Goal: Participate in discussion: Engage in conversation with other users on a specific topic

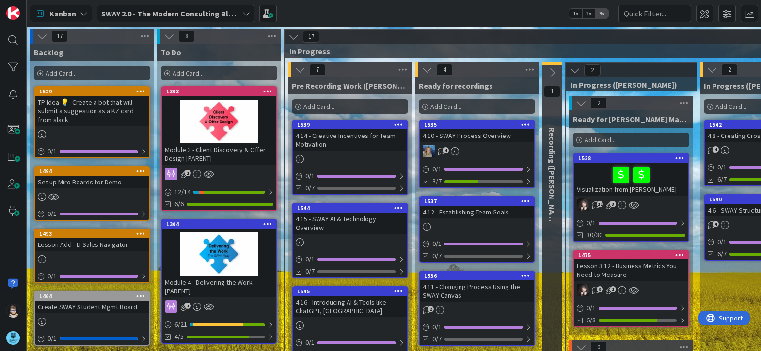
click at [246, 15] on icon at bounding box center [246, 14] width 8 height 8
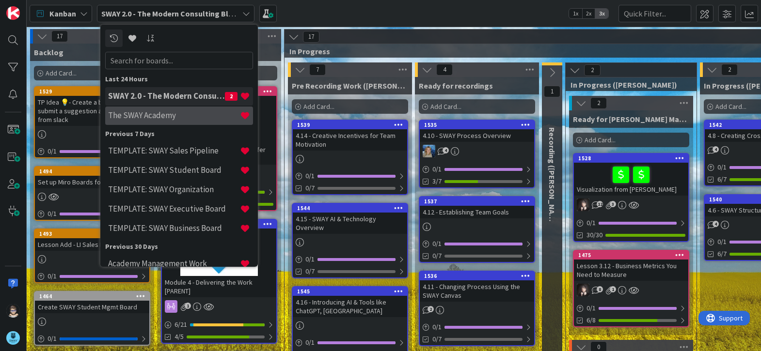
click at [162, 117] on h4 "The SWAY Academy" at bounding box center [174, 116] width 132 height 10
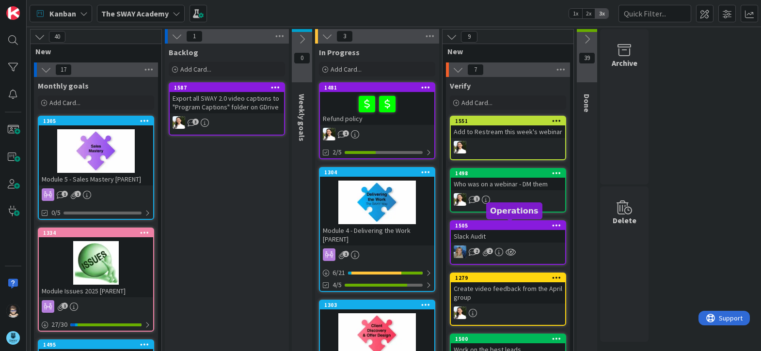
click at [509, 226] on div "1505" at bounding box center [510, 225] width 110 height 7
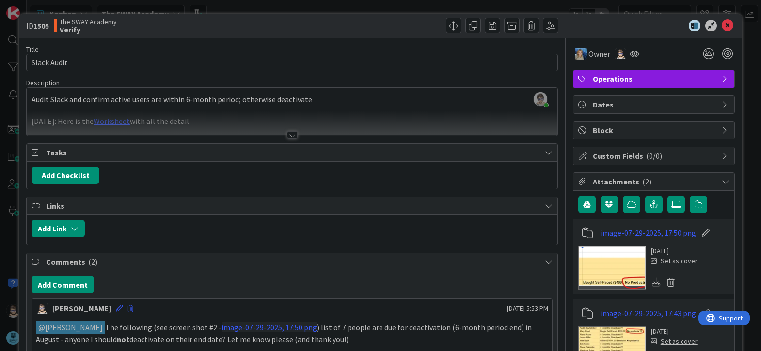
click at [117, 124] on div at bounding box center [292, 123] width 531 height 25
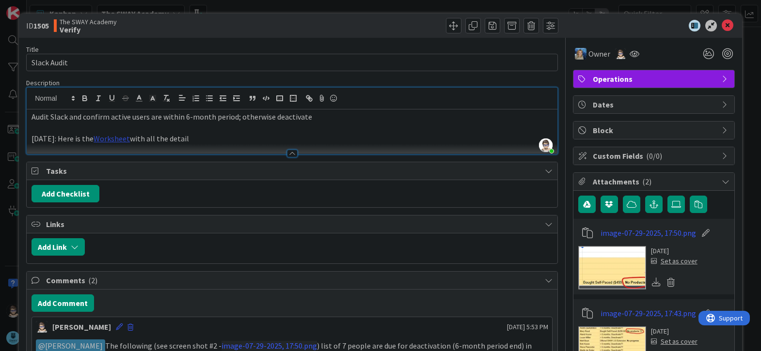
click at [117, 139] on link "Worksheet" at bounding box center [112, 139] width 36 height 10
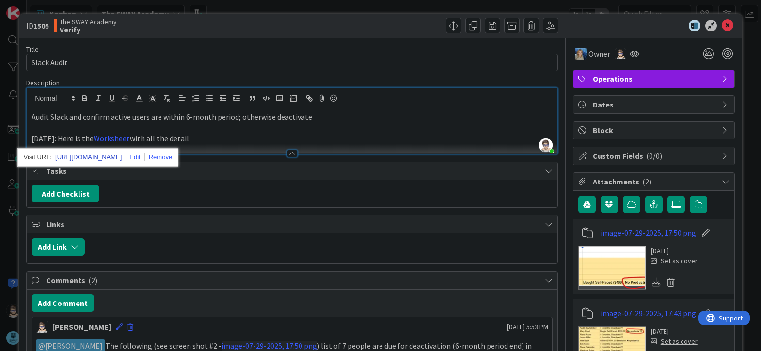
click at [122, 155] on link "[URL][DOMAIN_NAME]" at bounding box center [88, 157] width 66 height 13
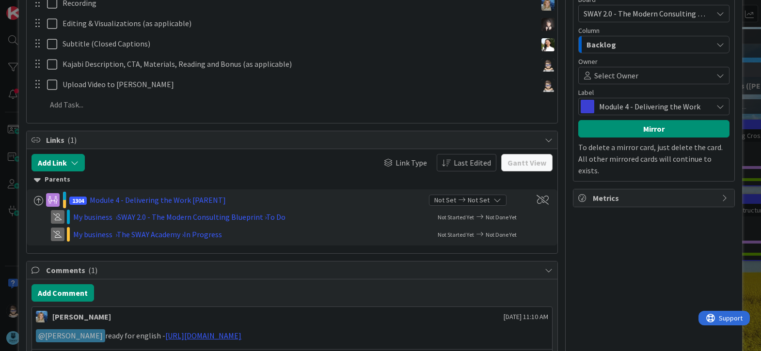
scroll to position [324, 0]
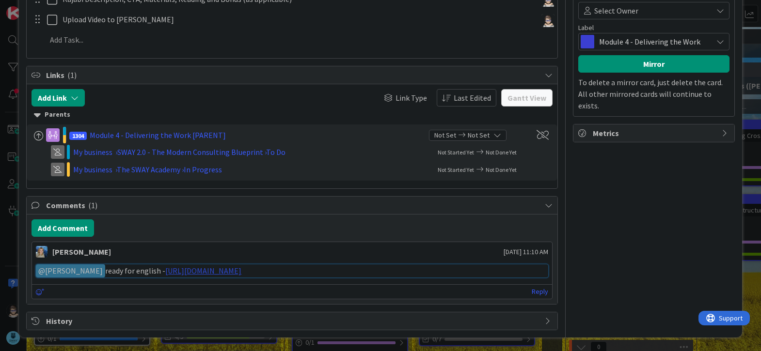
click at [241, 272] on link "https://gamma.app/docs/Establishing-Team-Goals-tvd8e7585rqxl90" at bounding box center [203, 271] width 76 height 10
click at [532, 290] on link "Reply" at bounding box center [540, 292] width 16 height 12
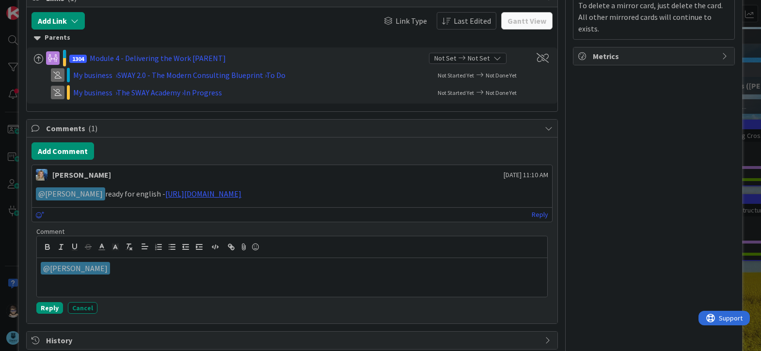
scroll to position [420, 0]
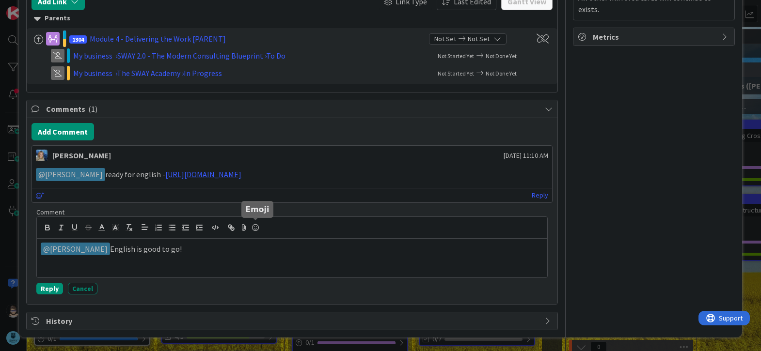
click at [254, 227] on icon at bounding box center [256, 228] width 12 height 14
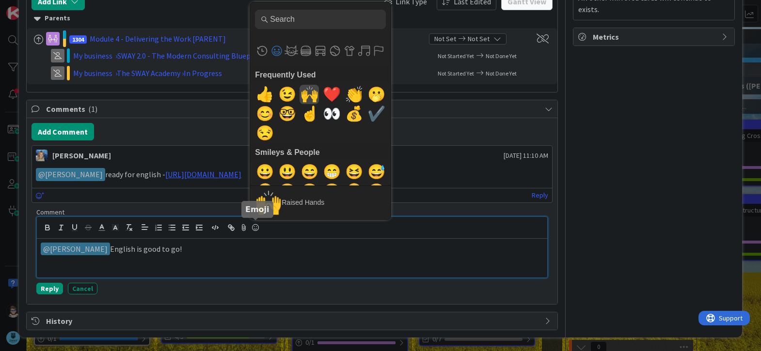
click at [303, 98] on span "🙌" at bounding box center [309, 94] width 23 height 19
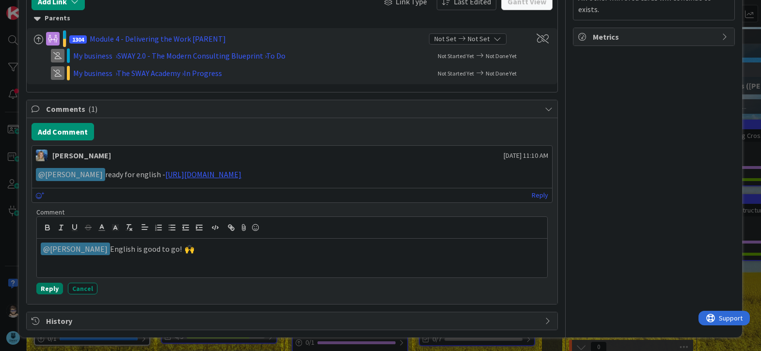
click at [48, 289] on button "Reply" at bounding box center [49, 289] width 27 height 12
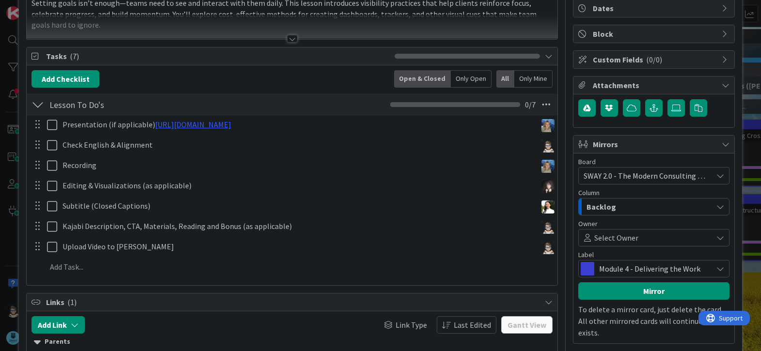
scroll to position [95, 0]
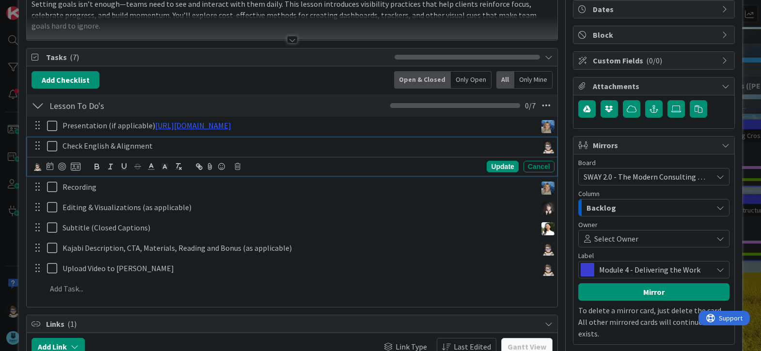
click at [51, 148] on icon at bounding box center [54, 147] width 15 height 12
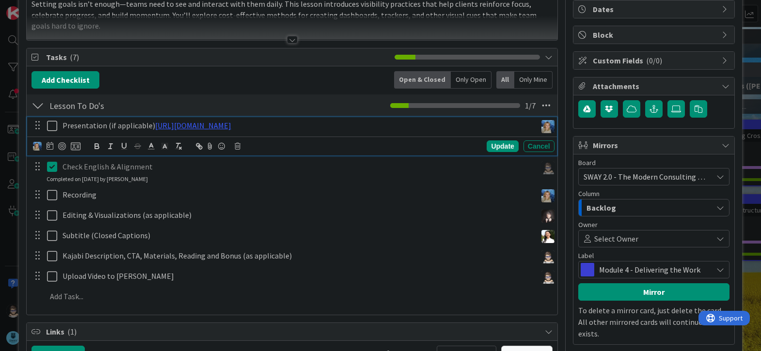
click at [54, 128] on icon at bounding box center [54, 126] width 15 height 12
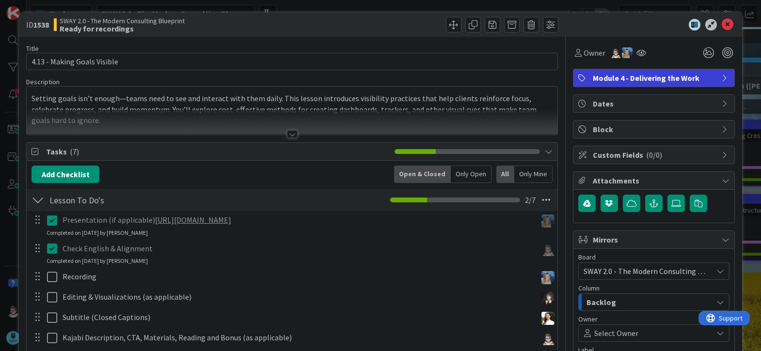
scroll to position [0, 0]
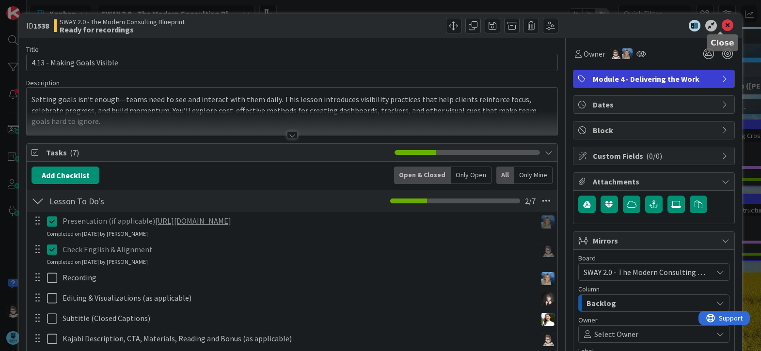
click at [722, 20] on icon at bounding box center [728, 26] width 12 height 12
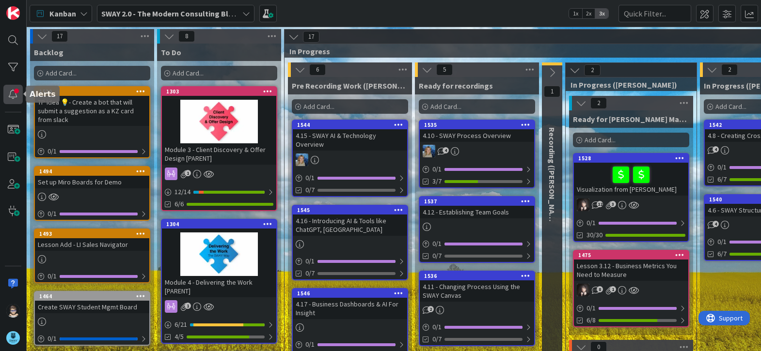
click at [15, 92] on div at bounding box center [12, 94] width 19 height 19
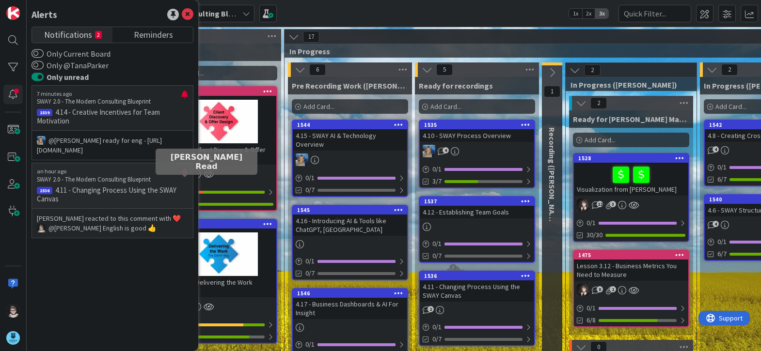
click at [183, 180] on div at bounding box center [184, 176] width 7 height 16
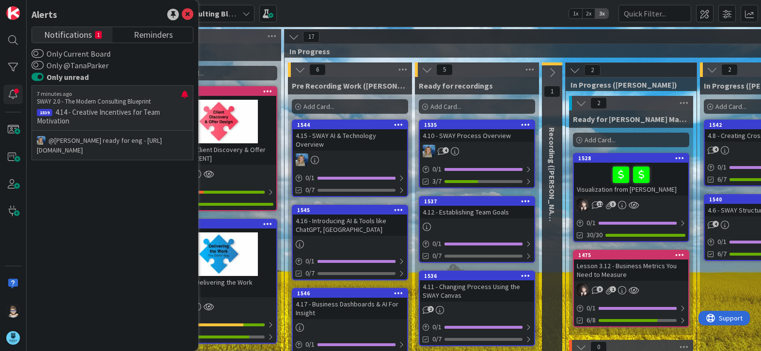
click at [120, 110] on p "4.14 - Creative Incentives for Team Motivation" at bounding box center [112, 116] width 151 height 17
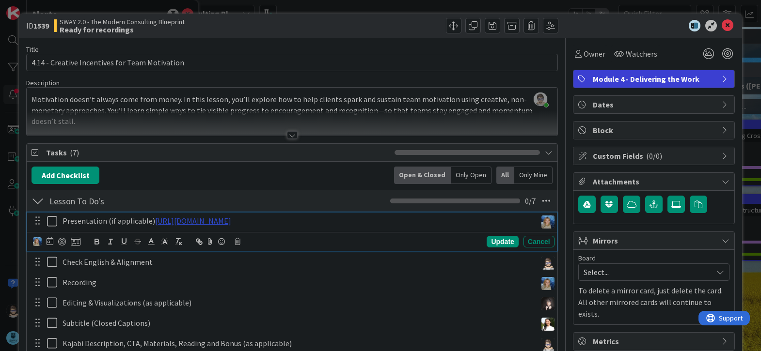
click at [231, 223] on link "https://gamma.app/docs/Creative-Incentives-for-Team-Motivation-51jdd0c6b3drxwd" at bounding box center [193, 221] width 76 height 10
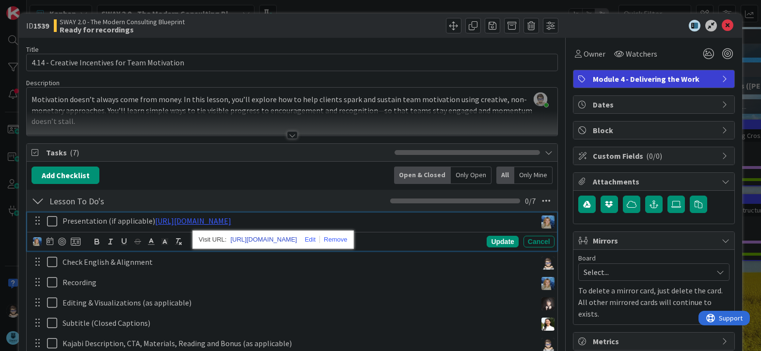
click at [297, 240] on link "https://gamma.app/docs/Creative-Incentives-for-Team-Motivation-51jdd0c6b3drxwd" at bounding box center [263, 240] width 66 height 13
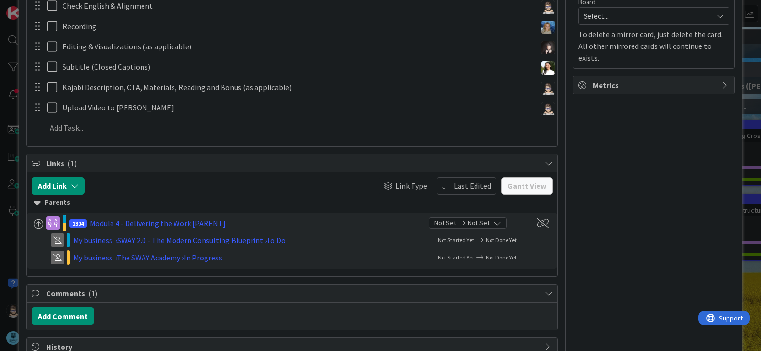
scroll to position [282, 0]
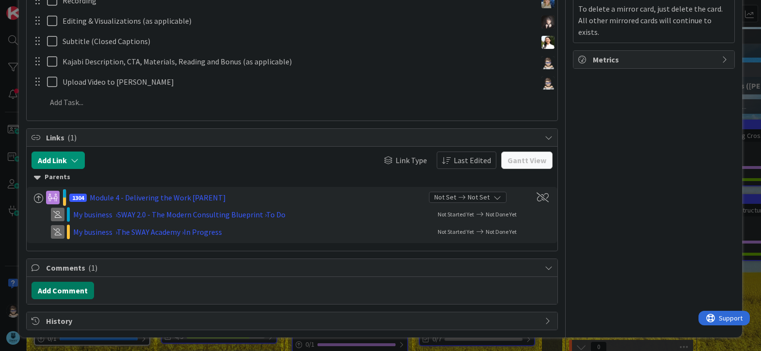
click at [74, 296] on button "Add Comment" at bounding box center [63, 290] width 63 height 17
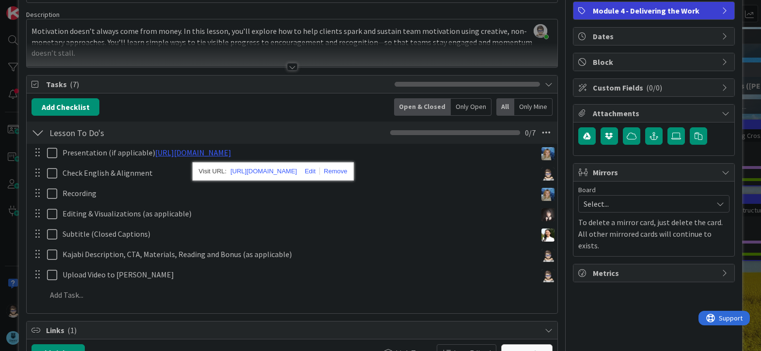
scroll to position [68, 0]
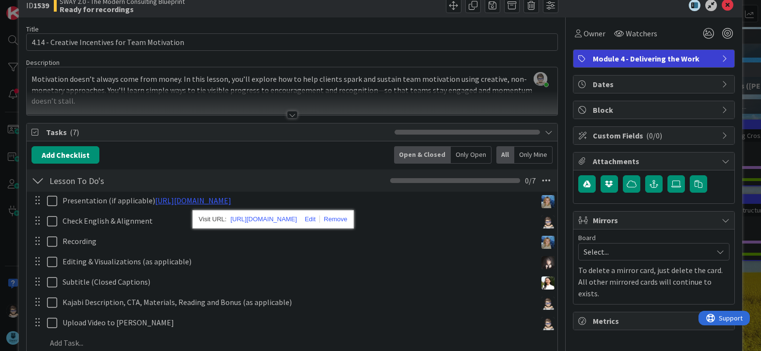
click at [290, 112] on div at bounding box center [292, 115] width 11 height 8
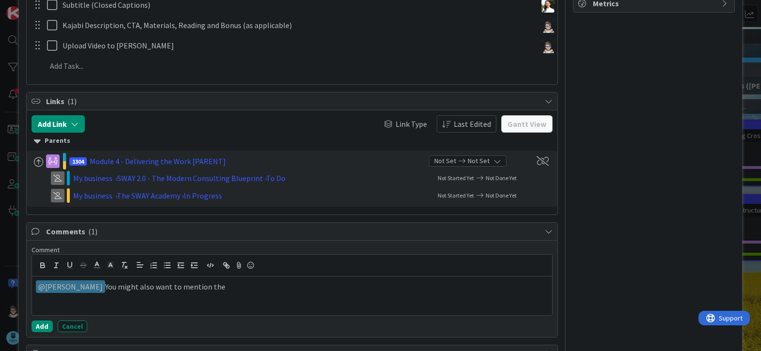
scroll to position [360, 0]
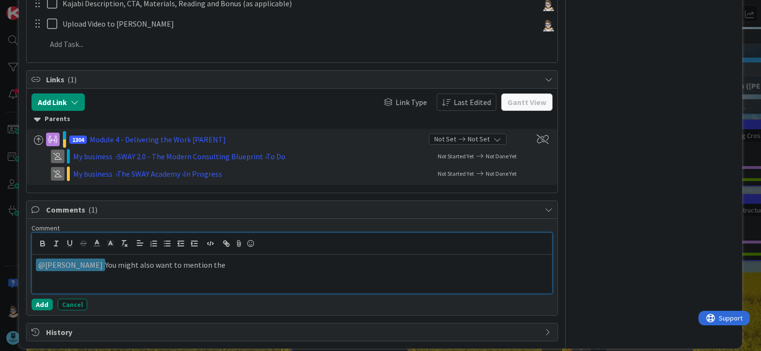
click at [252, 259] on p "﻿ @ Marina Alex ﻿ You might also want to mention the" at bounding box center [292, 265] width 512 height 13
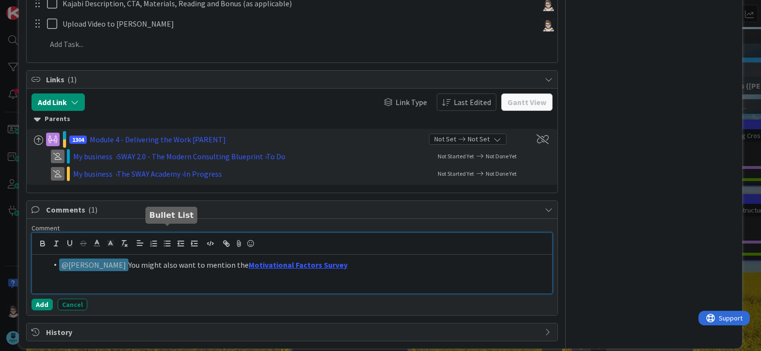
click at [161, 238] on button "button" at bounding box center [167, 244] width 14 height 12
click at [164, 246] on line "button" at bounding box center [164, 246] width 0 height 0
click at [164, 239] on icon "button" at bounding box center [167, 243] width 9 height 9
click at [165, 259] on li "﻿ @ Marina Alex ﻿ You might also want to mention the Motivational Factors Survey" at bounding box center [298, 265] width 501 height 13
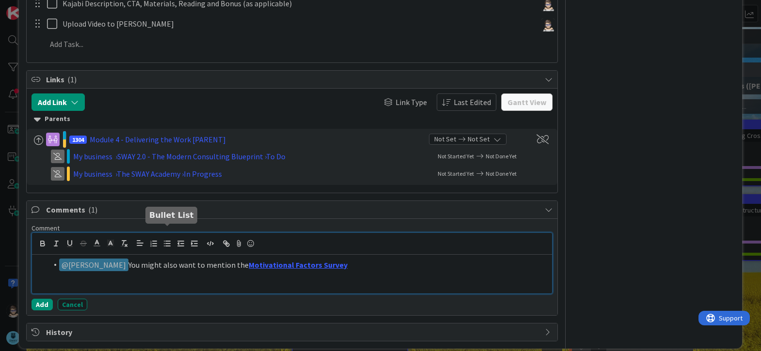
click at [164, 246] on line "button" at bounding box center [164, 246] width 0 height 0
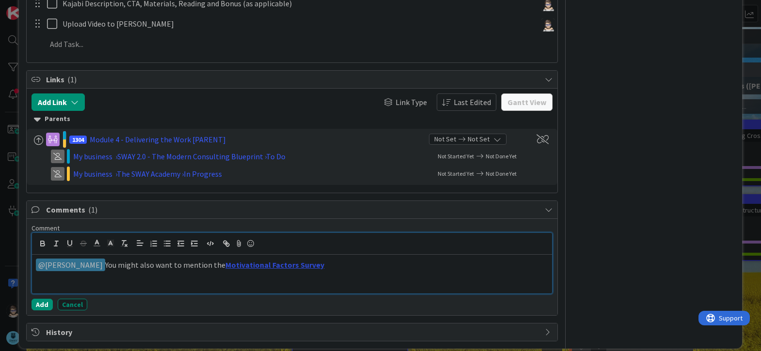
click at [280, 260] on link "Motivational Factors Survey" at bounding box center [274, 265] width 99 height 10
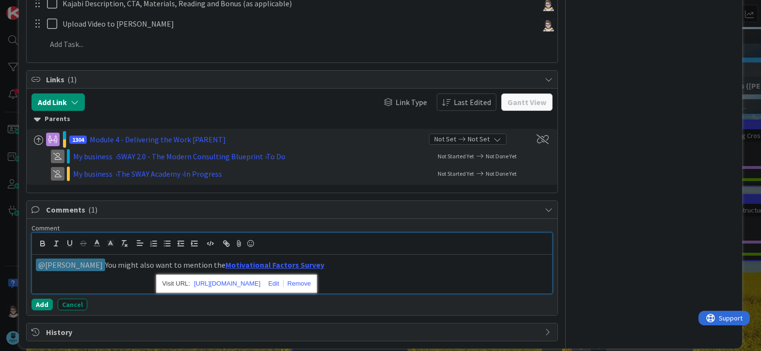
click at [330, 259] on p "﻿ @ Marina Alex ﻿ You might also want to mention the Motivational Factors Survey" at bounding box center [292, 265] width 512 height 13
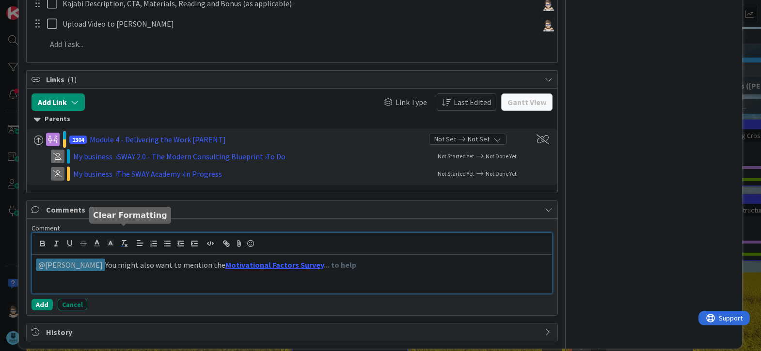
click at [125, 239] on icon "button" at bounding box center [124, 243] width 9 height 9
click at [351, 259] on p "﻿ @ Marina Alex ﻿ You might also want to mention the Motivational Factors Surve…" at bounding box center [292, 265] width 512 height 13
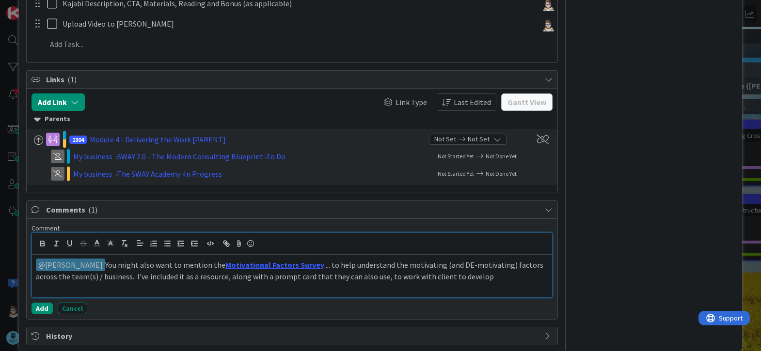
click at [478, 262] on p "﻿ @ Marina Alex ﻿ You might also want to mention the Motivational Factors Surve…" at bounding box center [292, 271] width 512 height 24
click at [238, 237] on icon at bounding box center [239, 244] width 12 height 14
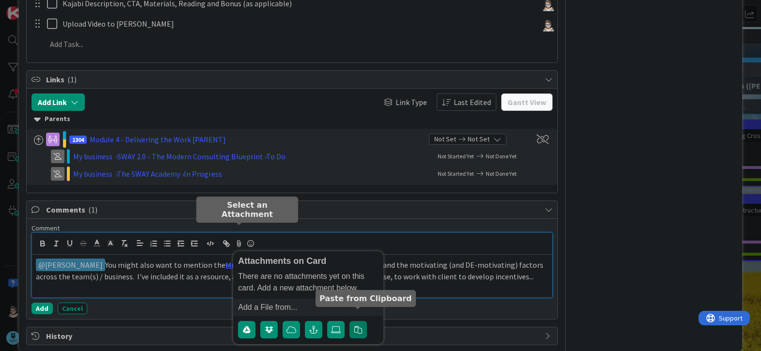
click at [356, 326] on icon "button" at bounding box center [358, 330] width 8 height 8
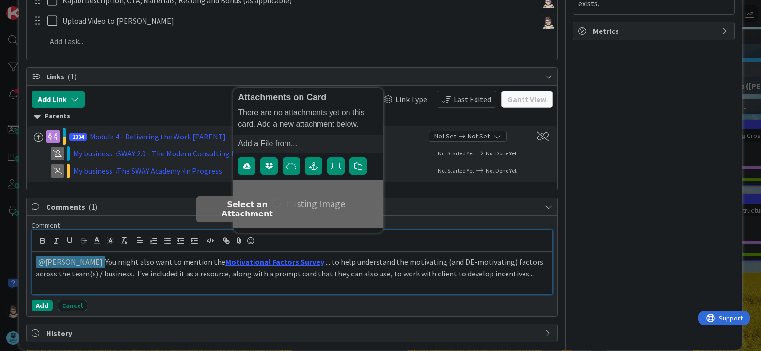
scroll to position [364, 0]
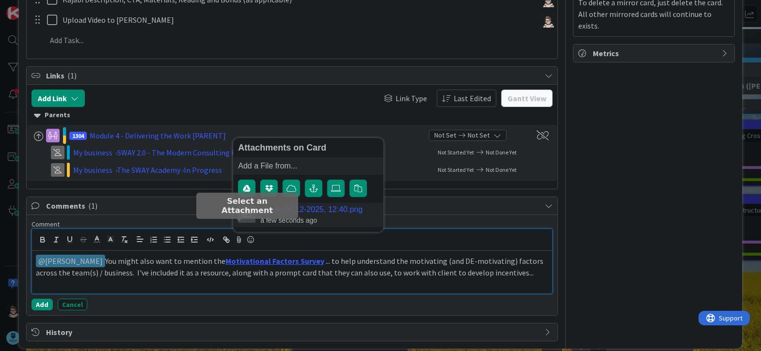
click at [296, 206] on link "image-08-12-2025, 12:40.png" at bounding box center [311, 210] width 102 height 9
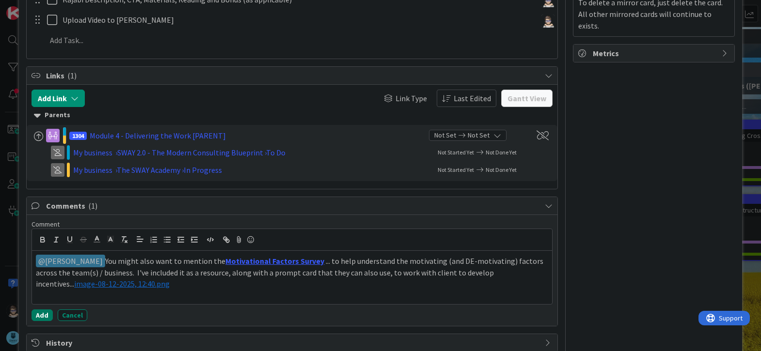
click at [41, 310] on button "Add" at bounding box center [42, 316] width 21 height 12
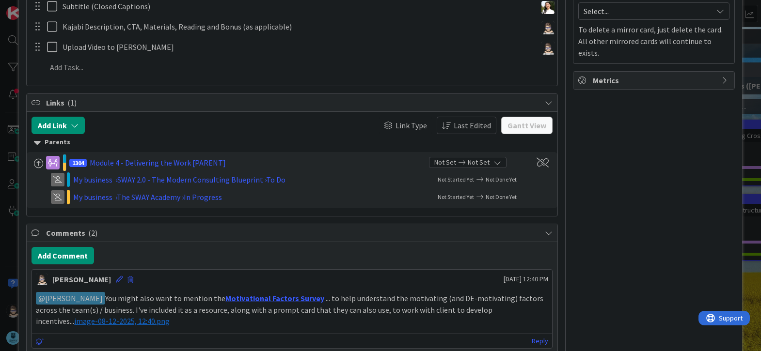
scroll to position [375, 0]
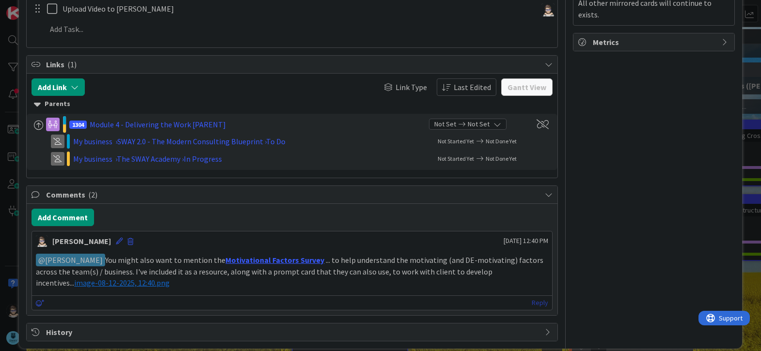
click at [536, 297] on link "Reply" at bounding box center [540, 303] width 16 height 12
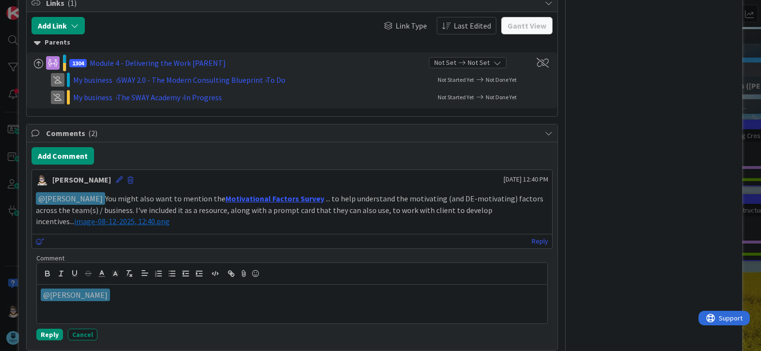
scroll to position [472, 0]
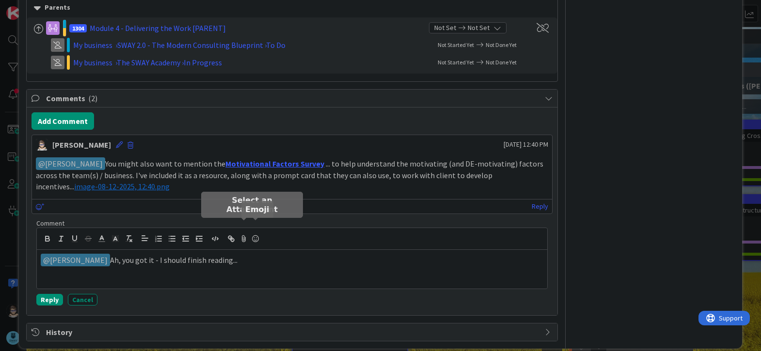
click at [256, 232] on icon at bounding box center [256, 239] width 12 height 14
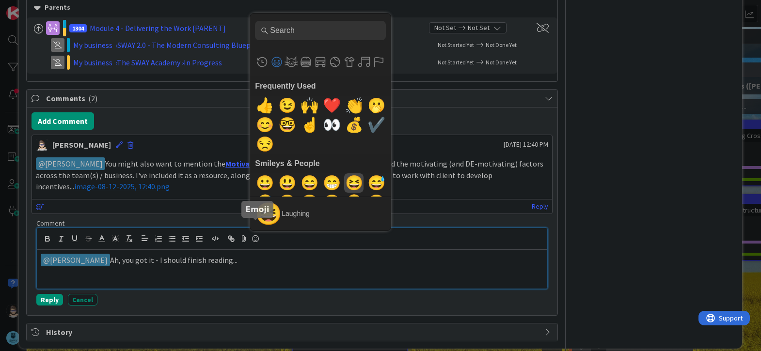
click at [353, 174] on span "😆" at bounding box center [354, 183] width 23 height 19
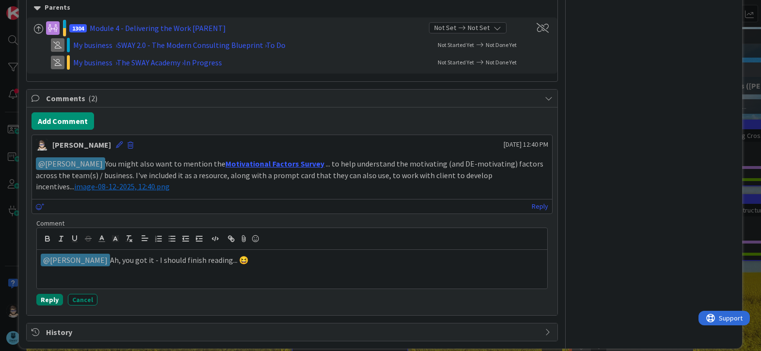
click at [46, 294] on button "Reply" at bounding box center [49, 300] width 27 height 12
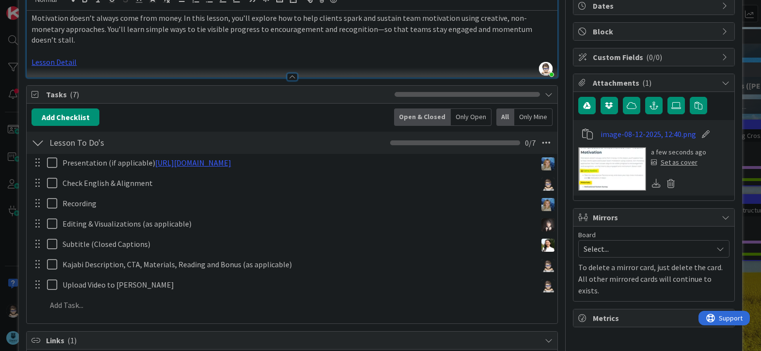
scroll to position [98, 0]
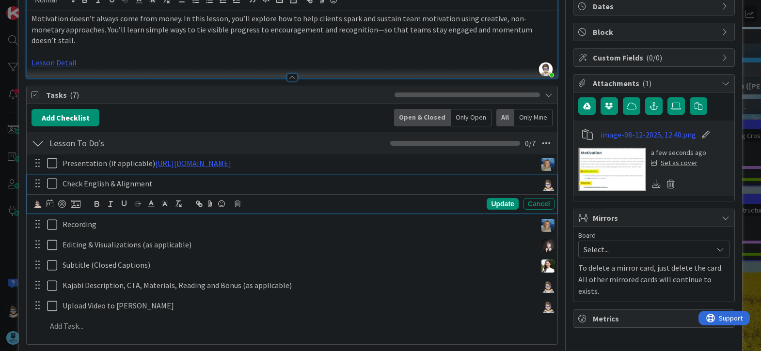
click at [54, 178] on icon at bounding box center [54, 184] width 15 height 12
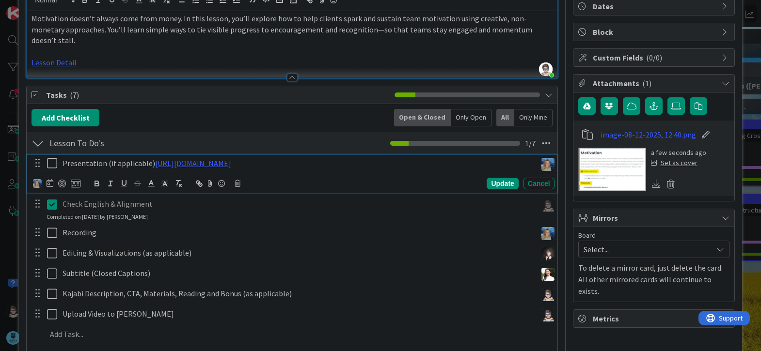
click at [53, 158] on icon at bounding box center [54, 164] width 15 height 12
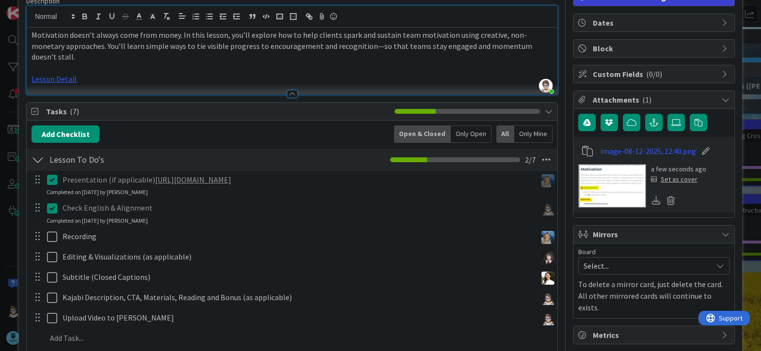
scroll to position [0, 0]
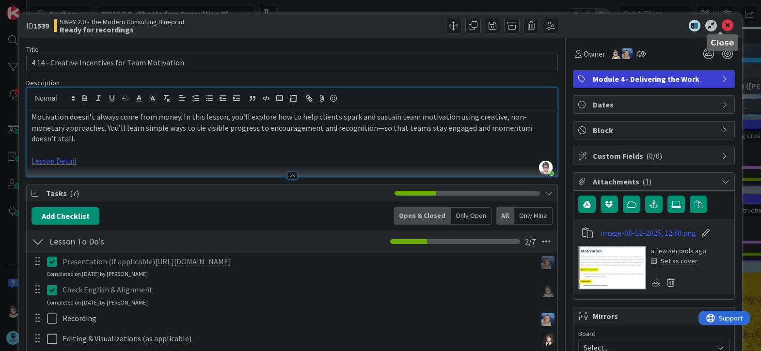
click at [722, 28] on icon at bounding box center [728, 26] width 12 height 12
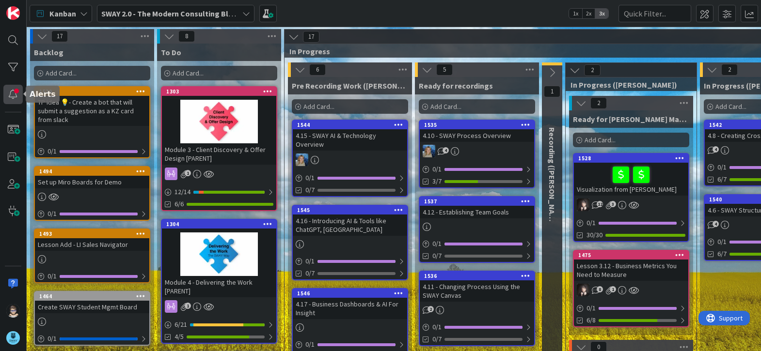
click at [8, 94] on div at bounding box center [12, 94] width 19 height 19
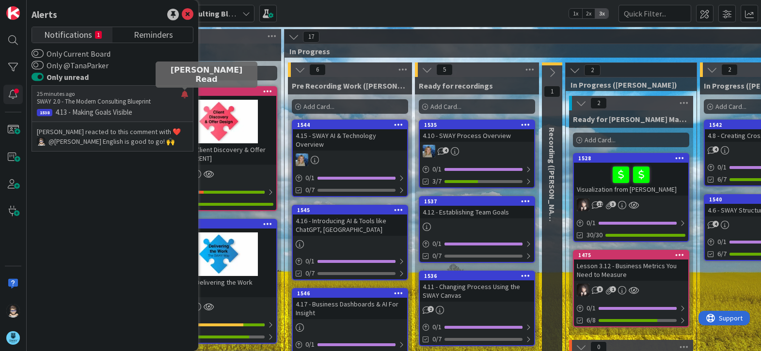
click at [184, 93] on div at bounding box center [184, 99] width 7 height 16
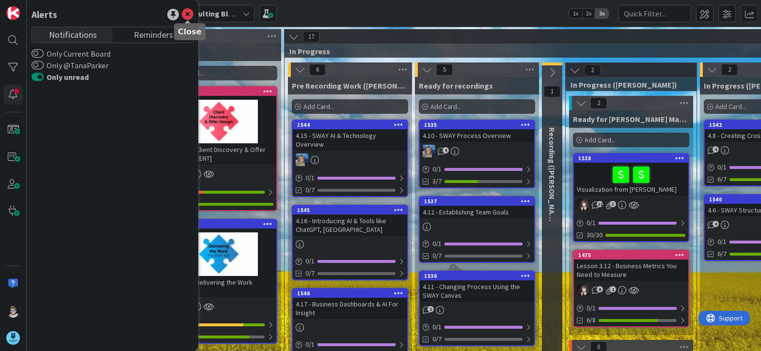
click at [190, 16] on icon at bounding box center [188, 15] width 12 height 12
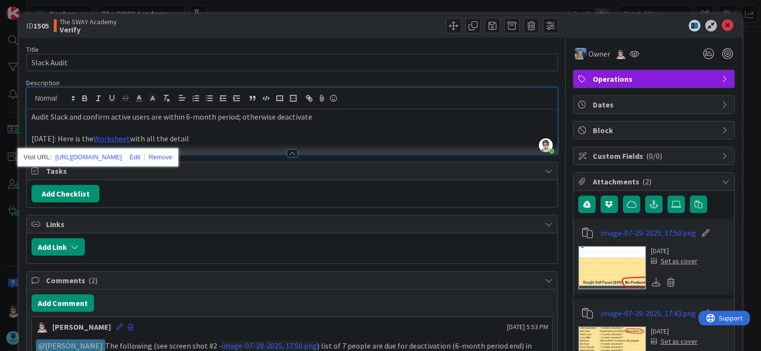
click at [268, 142] on p "7/29/25: Here is the Worksheet with all the detail" at bounding box center [292, 138] width 521 height 11
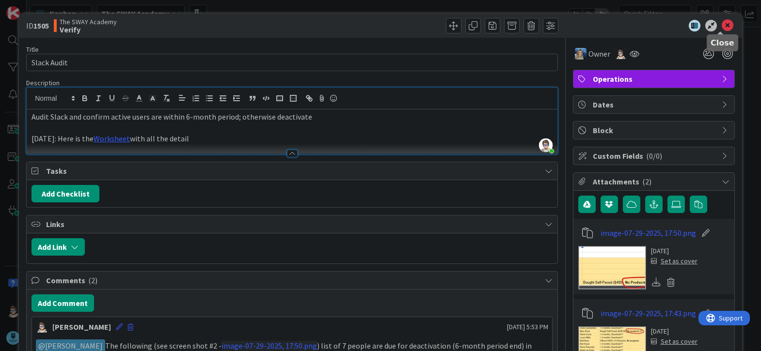
click at [722, 28] on icon at bounding box center [728, 26] width 12 height 12
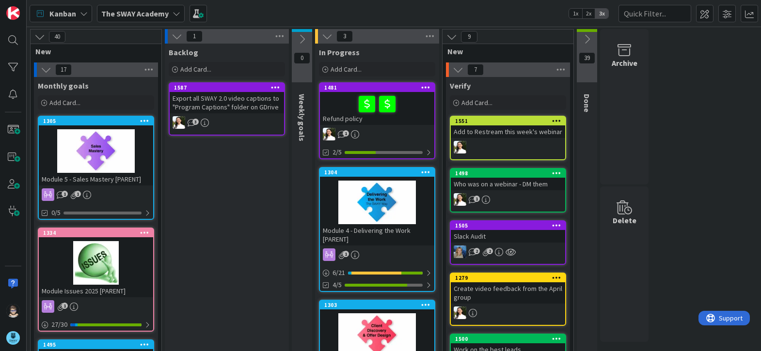
click at [173, 16] on icon at bounding box center [177, 14] width 8 height 8
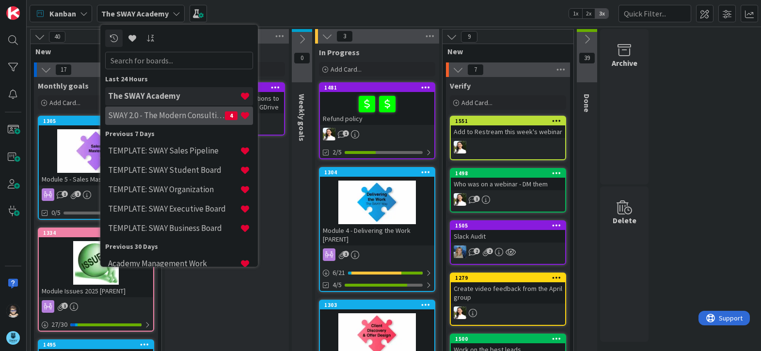
click at [167, 111] on h4 "SWAY 2.0 - The Modern Consulting Blueprint" at bounding box center [166, 116] width 117 height 10
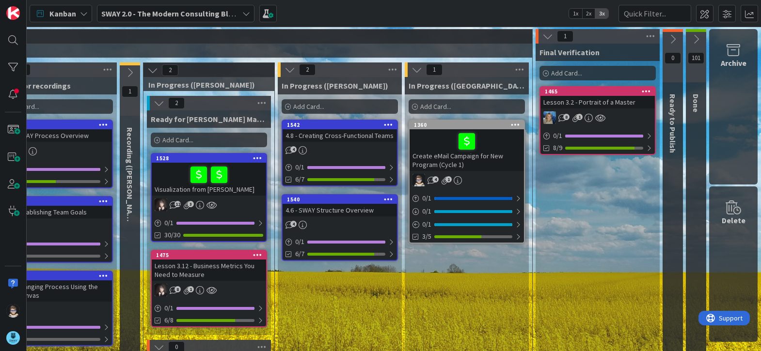
scroll to position [0, 429]
